Goal: Information Seeking & Learning: Learn about a topic

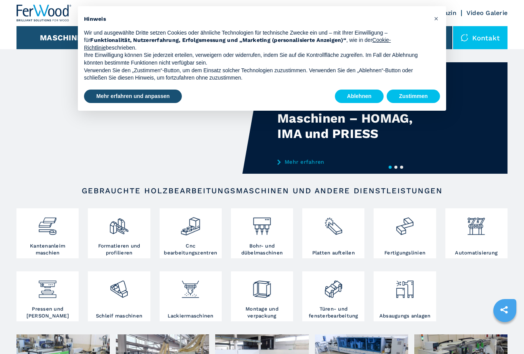
click at [423, 90] on button "Zustimmen" at bounding box center [413, 96] width 53 height 14
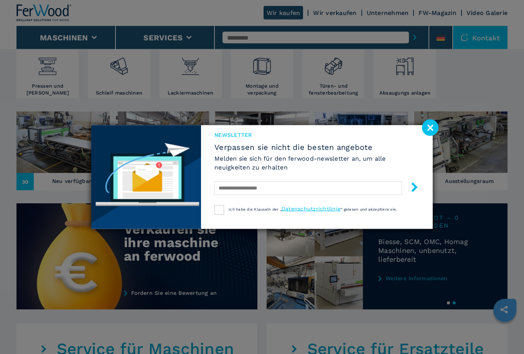
click at [430, 136] on image at bounding box center [430, 127] width 17 height 17
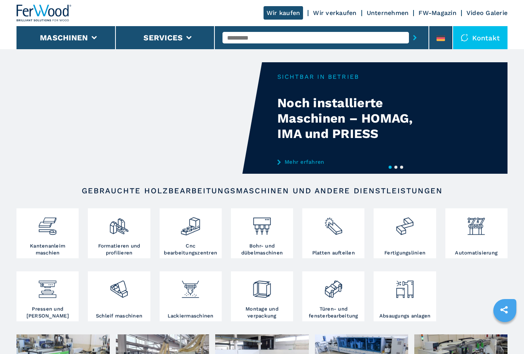
click at [393, 12] on link "Unternehmen" at bounding box center [388, 12] width 42 height 7
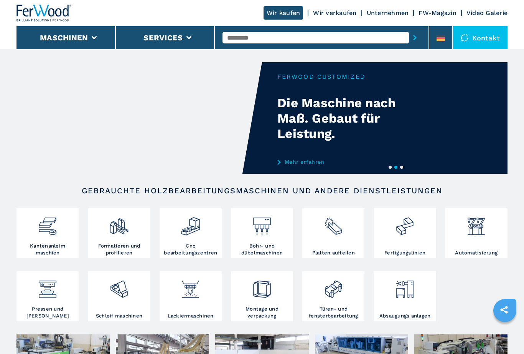
click at [388, 15] on link "Unternehmen" at bounding box center [388, 12] width 42 height 7
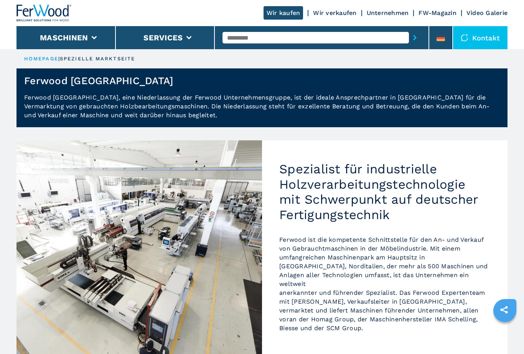
click at [392, 12] on link "Unternehmen" at bounding box center [388, 12] width 42 height 7
click at [388, 16] on link "Unternehmen" at bounding box center [388, 12] width 42 height 7
click at [35, 37] on li "Maschinen" at bounding box center [66, 37] width 99 height 23
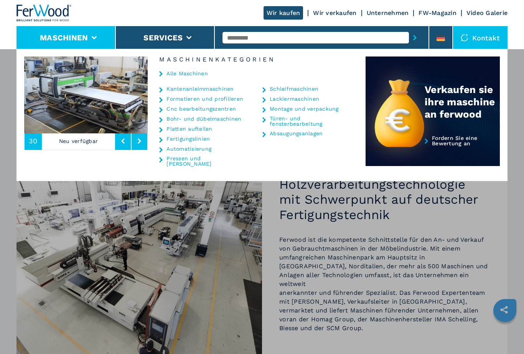
click at [140, 141] on icon at bounding box center [139, 140] width 3 height 5
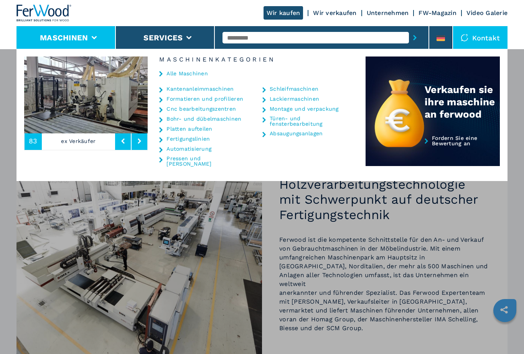
click at [144, 142] on button at bounding box center [140, 141] width 16 height 18
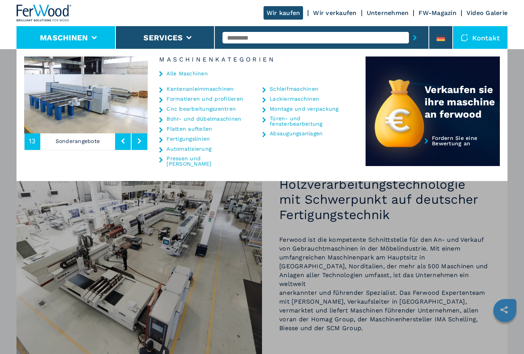
click at [145, 142] on button at bounding box center [140, 141] width 16 height 18
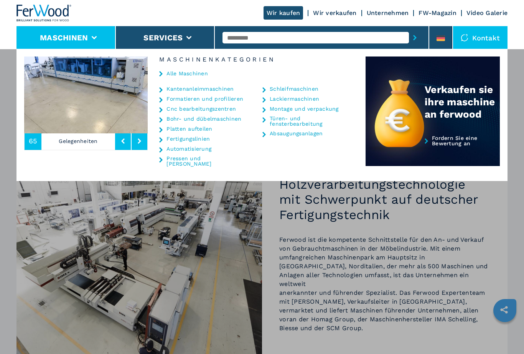
click at [139, 144] on button at bounding box center [140, 141] width 16 height 18
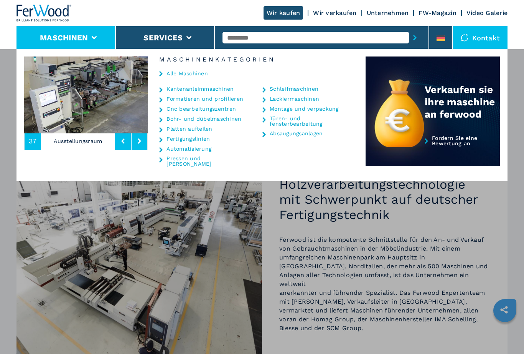
click at [140, 143] on icon at bounding box center [139, 140] width 3 height 5
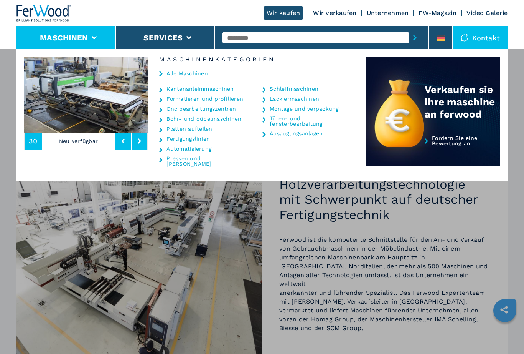
click at [140, 145] on button at bounding box center [140, 141] width 16 height 18
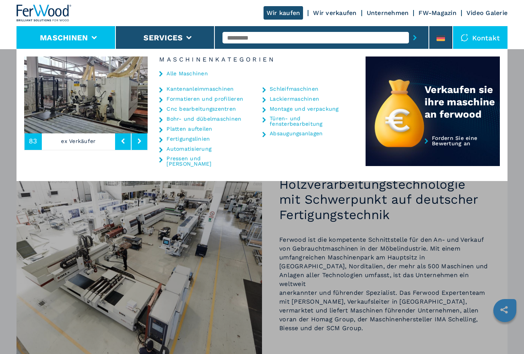
click at [170, 74] on link "Alle Maschinen" at bounding box center [187, 73] width 41 height 5
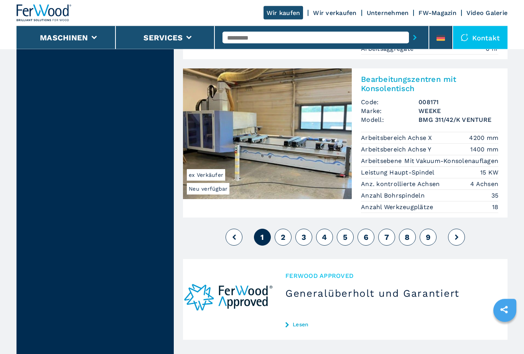
scroll to position [1822, 0]
click at [282, 232] on span "2" at bounding box center [283, 236] width 5 height 9
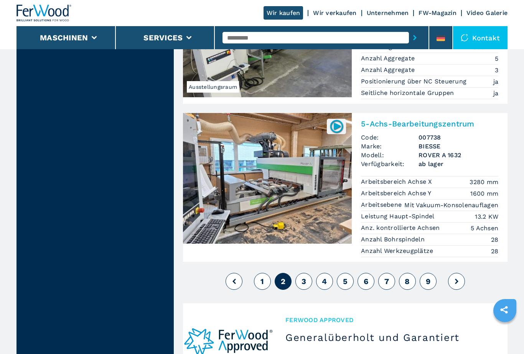
scroll to position [1732, 0]
click at [305, 191] on img at bounding box center [267, 178] width 169 height 131
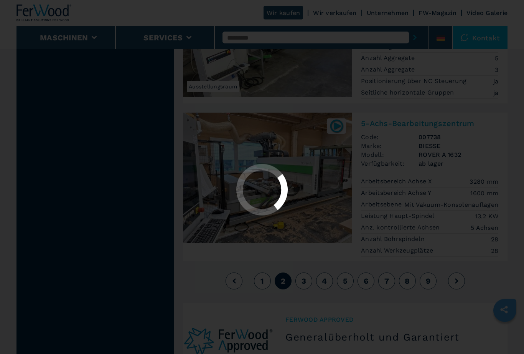
scroll to position [1733, 0]
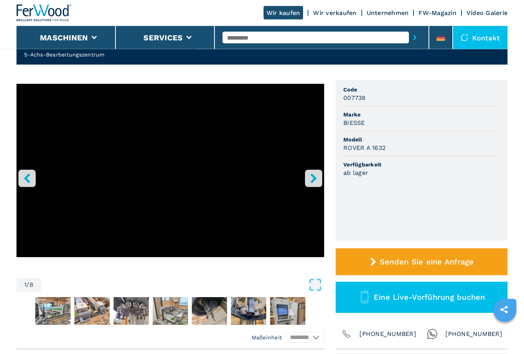
click at [317, 179] on icon "right-button" at bounding box center [314, 178] width 10 height 10
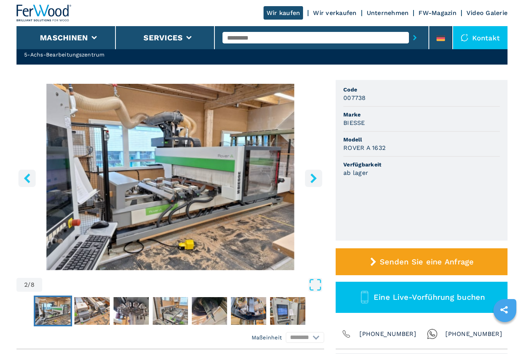
click at [315, 178] on icon "right-button" at bounding box center [314, 178] width 6 height 10
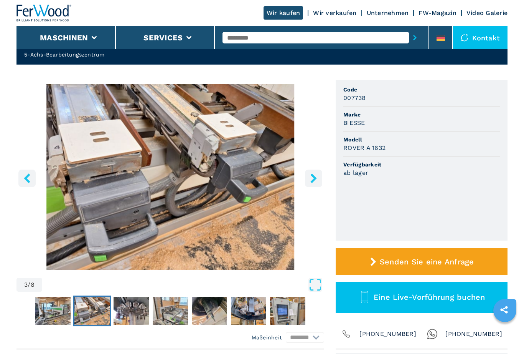
click at [317, 178] on icon "right-button" at bounding box center [314, 178] width 10 height 10
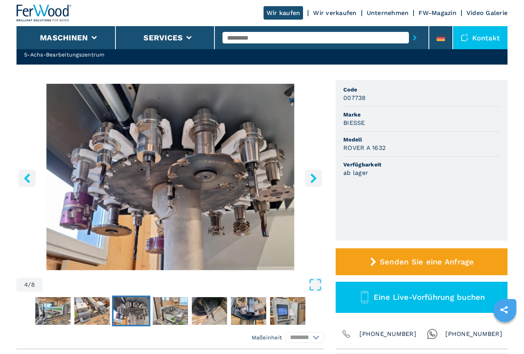
click at [318, 175] on icon "right-button" at bounding box center [314, 178] width 10 height 10
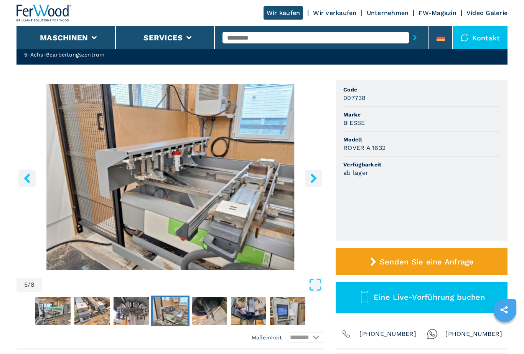
click at [316, 177] on icon "right-button" at bounding box center [314, 178] width 10 height 10
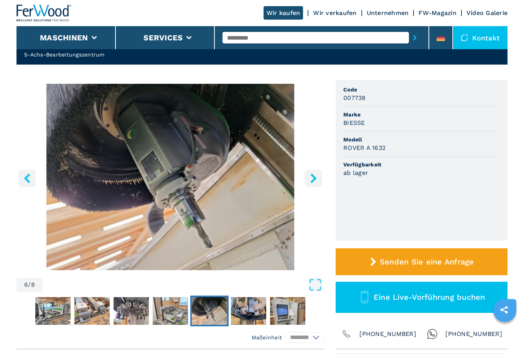
click at [315, 178] on icon "right-button" at bounding box center [314, 178] width 6 height 10
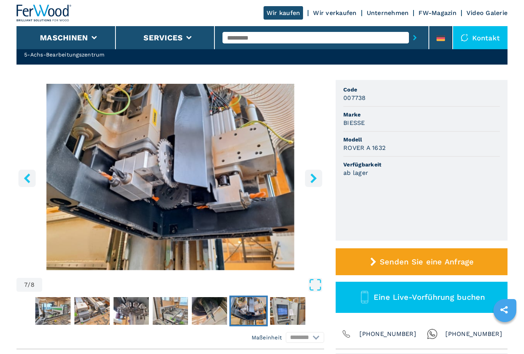
click at [317, 178] on icon "right-button" at bounding box center [314, 178] width 10 height 10
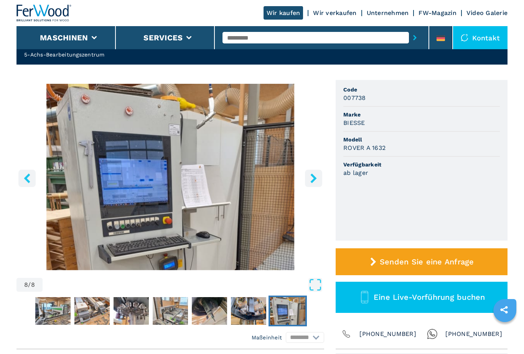
click at [320, 178] on button "right-button" at bounding box center [313, 177] width 17 height 17
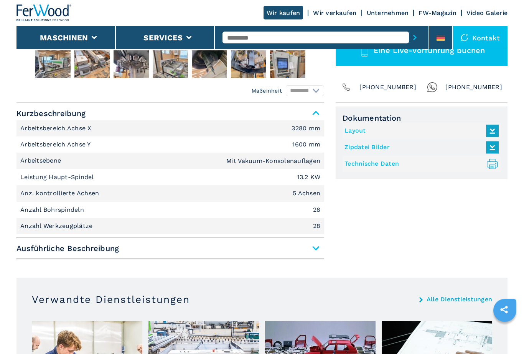
scroll to position [284, 0]
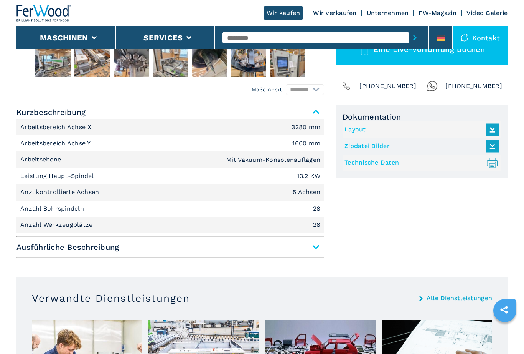
click at [318, 245] on span "Ausführliche Beschreibung" at bounding box center [171, 247] width 308 height 14
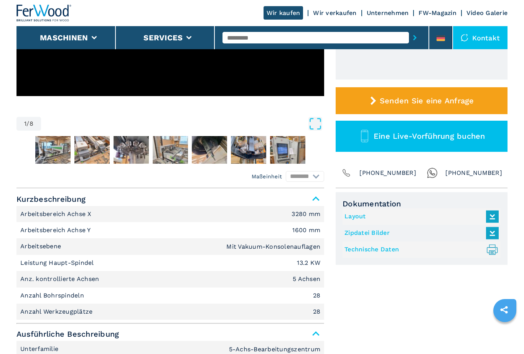
scroll to position [190, 0]
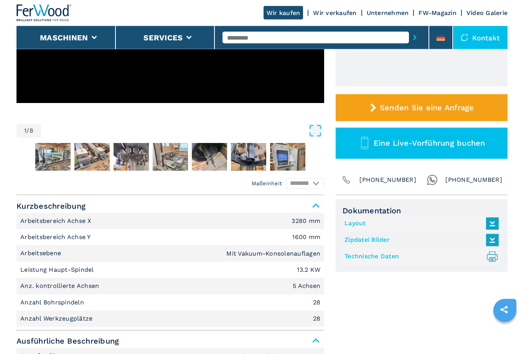
click at [317, 206] on span "Kurzbeschreibung" at bounding box center [171, 206] width 308 height 14
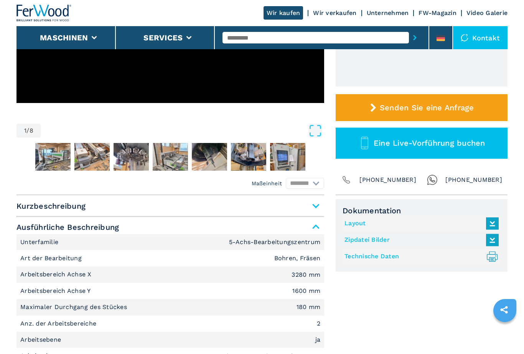
click at [317, 221] on span "Ausführliche Beschreibung" at bounding box center [171, 227] width 308 height 14
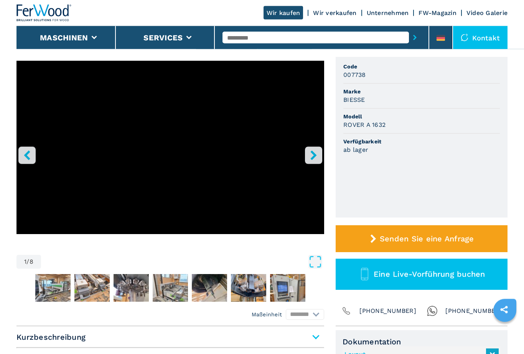
scroll to position [0, 0]
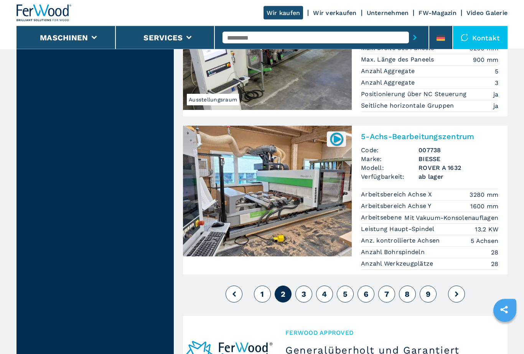
scroll to position [1719, 0]
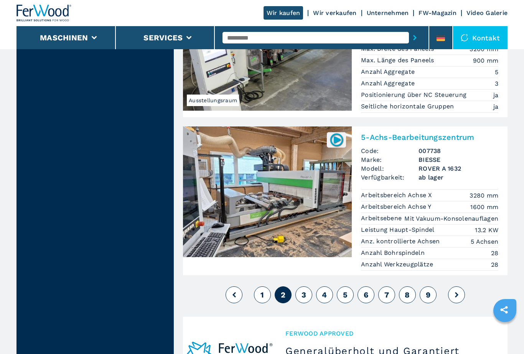
click at [302, 290] on span "3" at bounding box center [304, 294] width 5 height 9
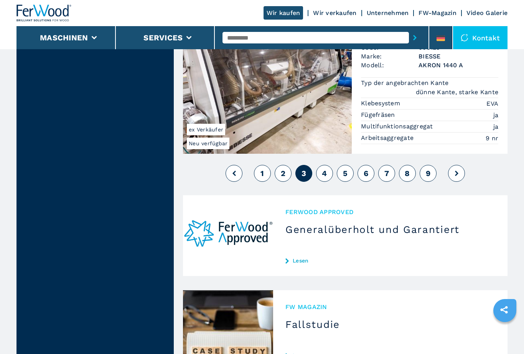
scroll to position [1839, 0]
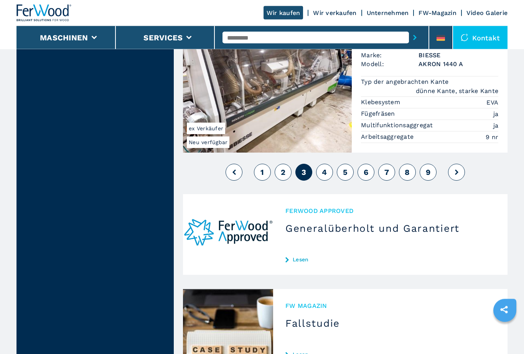
click at [326, 168] on span "4" at bounding box center [324, 172] width 5 height 9
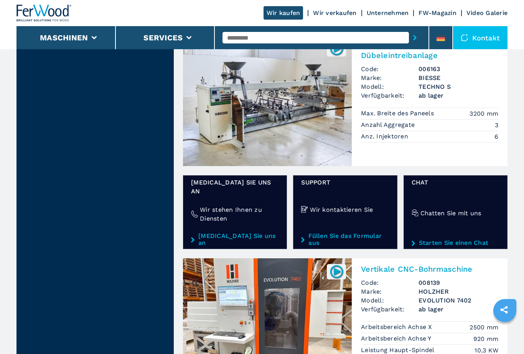
scroll to position [1227, 0]
